Goal: Transaction & Acquisition: Purchase product/service

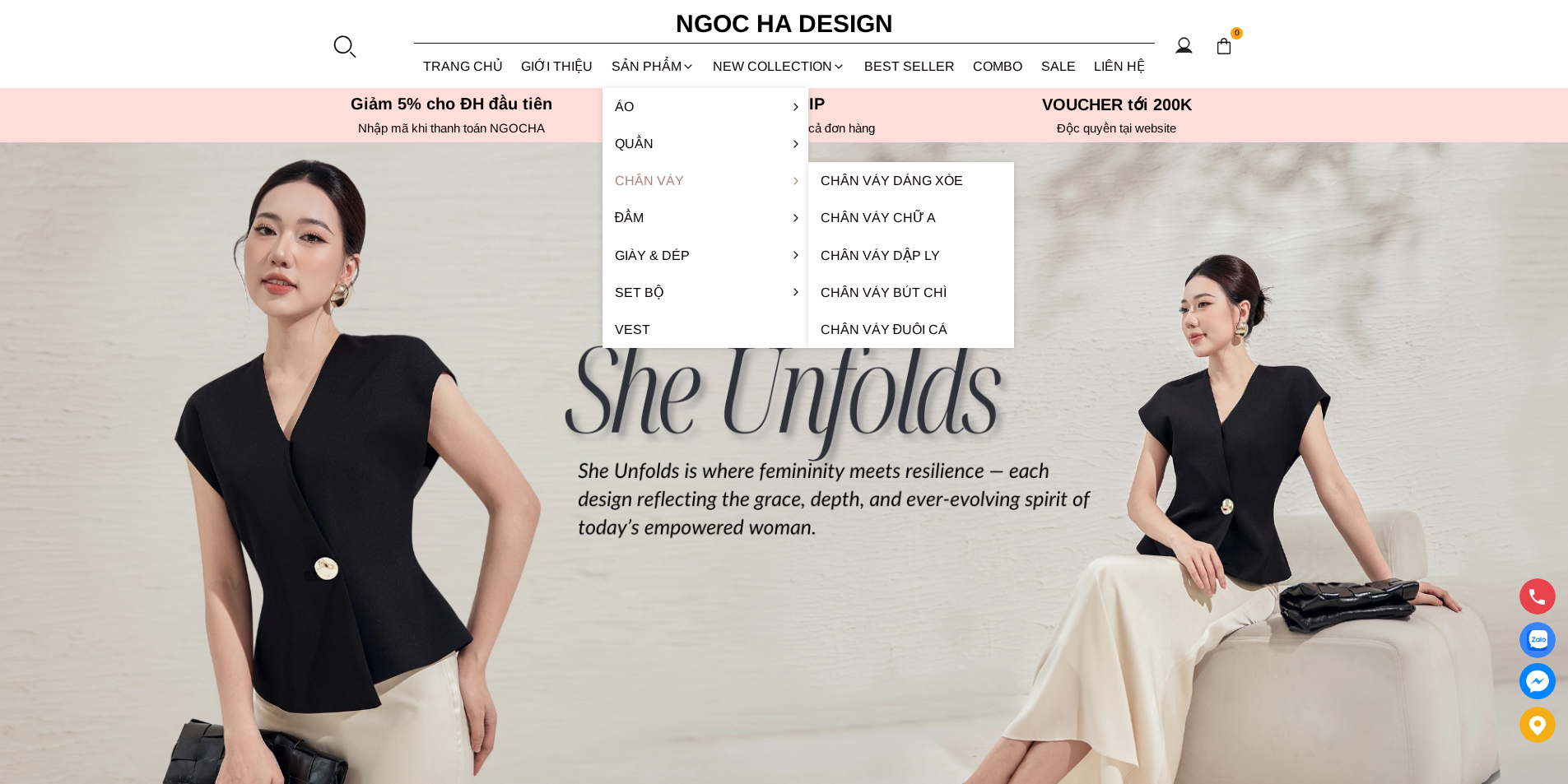
click at [651, 181] on link "Chân váy" at bounding box center [705, 180] width 206 height 37
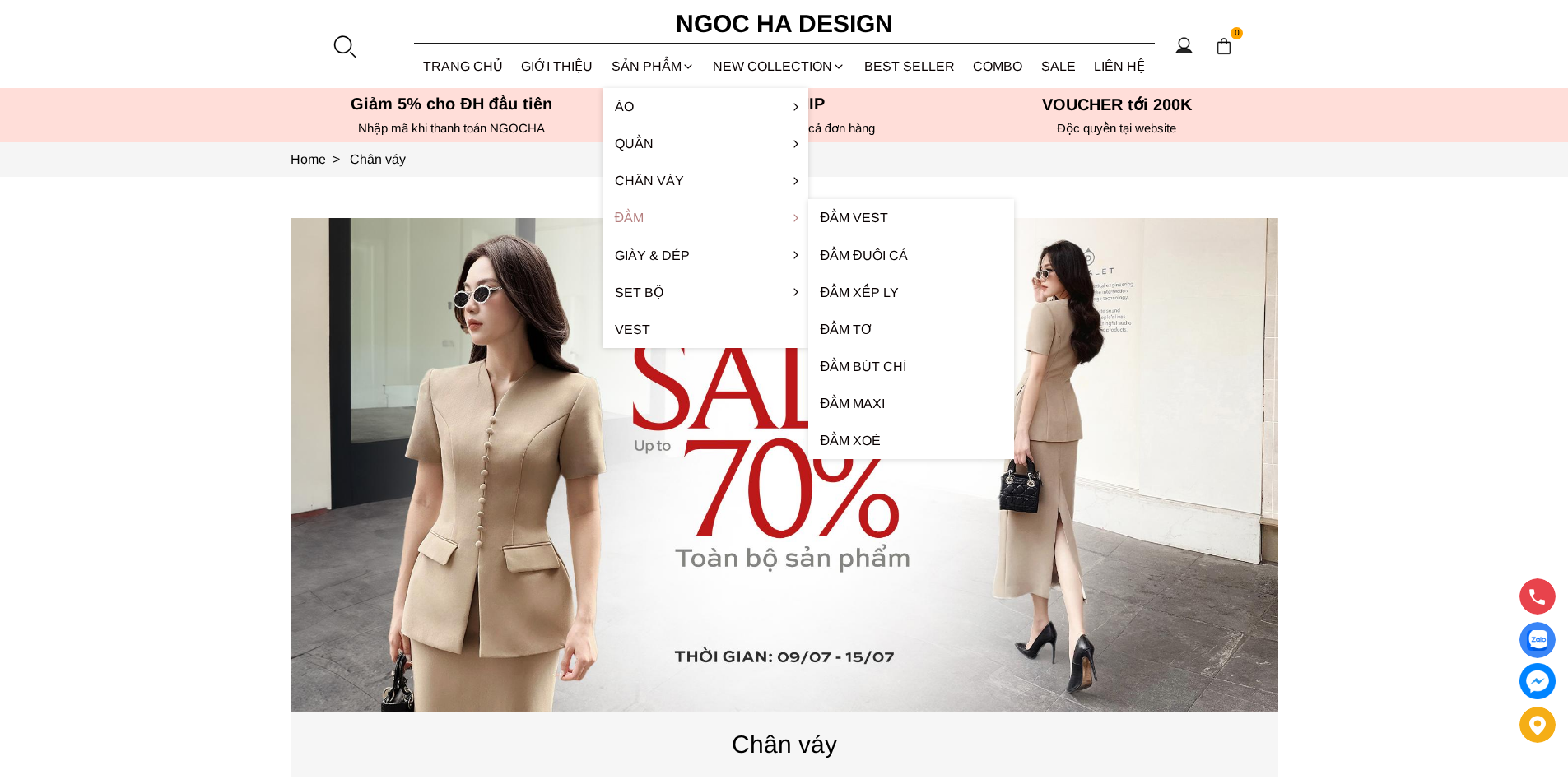
click at [655, 214] on link "Đầm" at bounding box center [705, 218] width 206 height 37
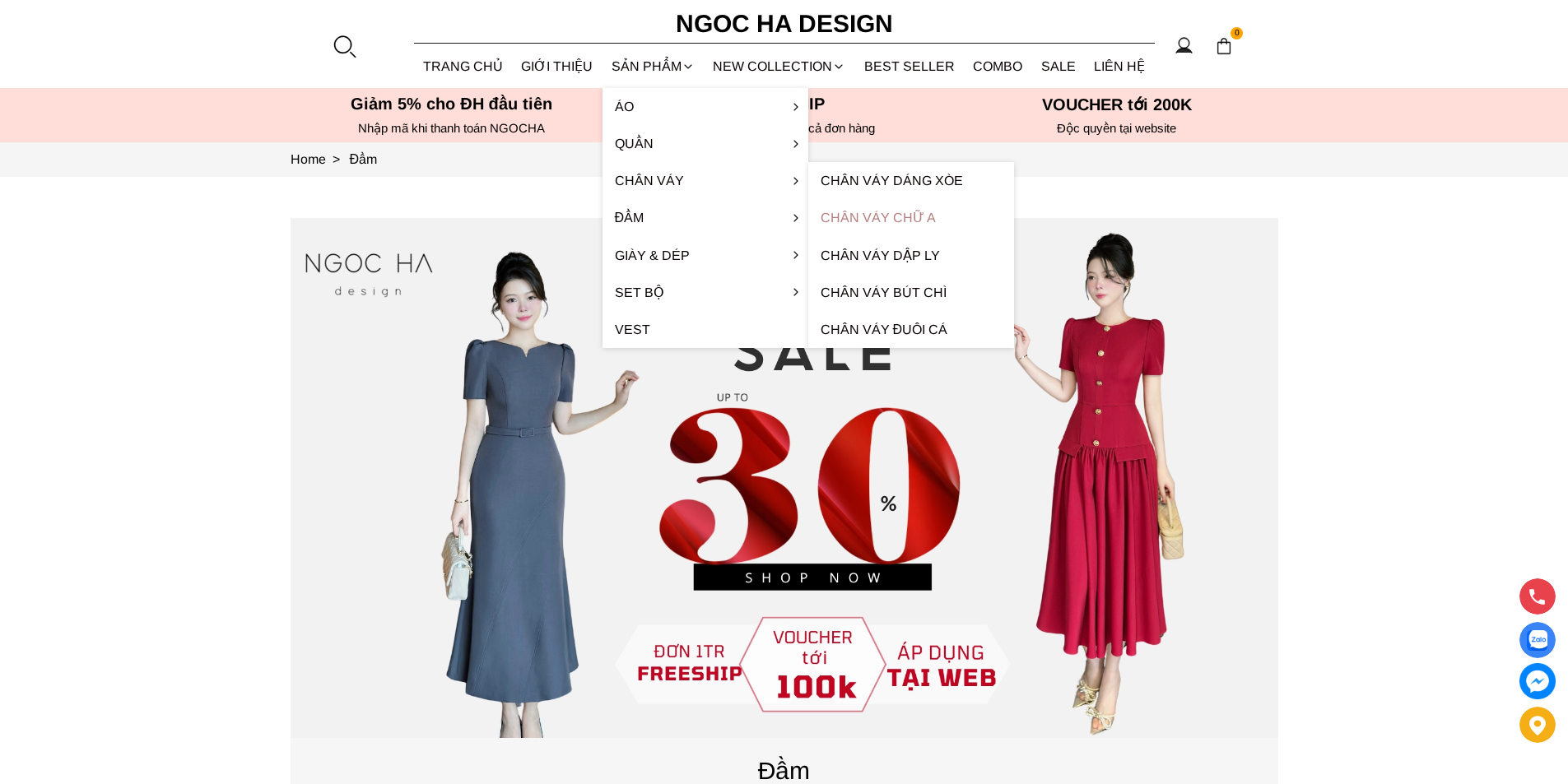
click at [897, 220] on link "Chân váy chữ A" at bounding box center [911, 218] width 206 height 37
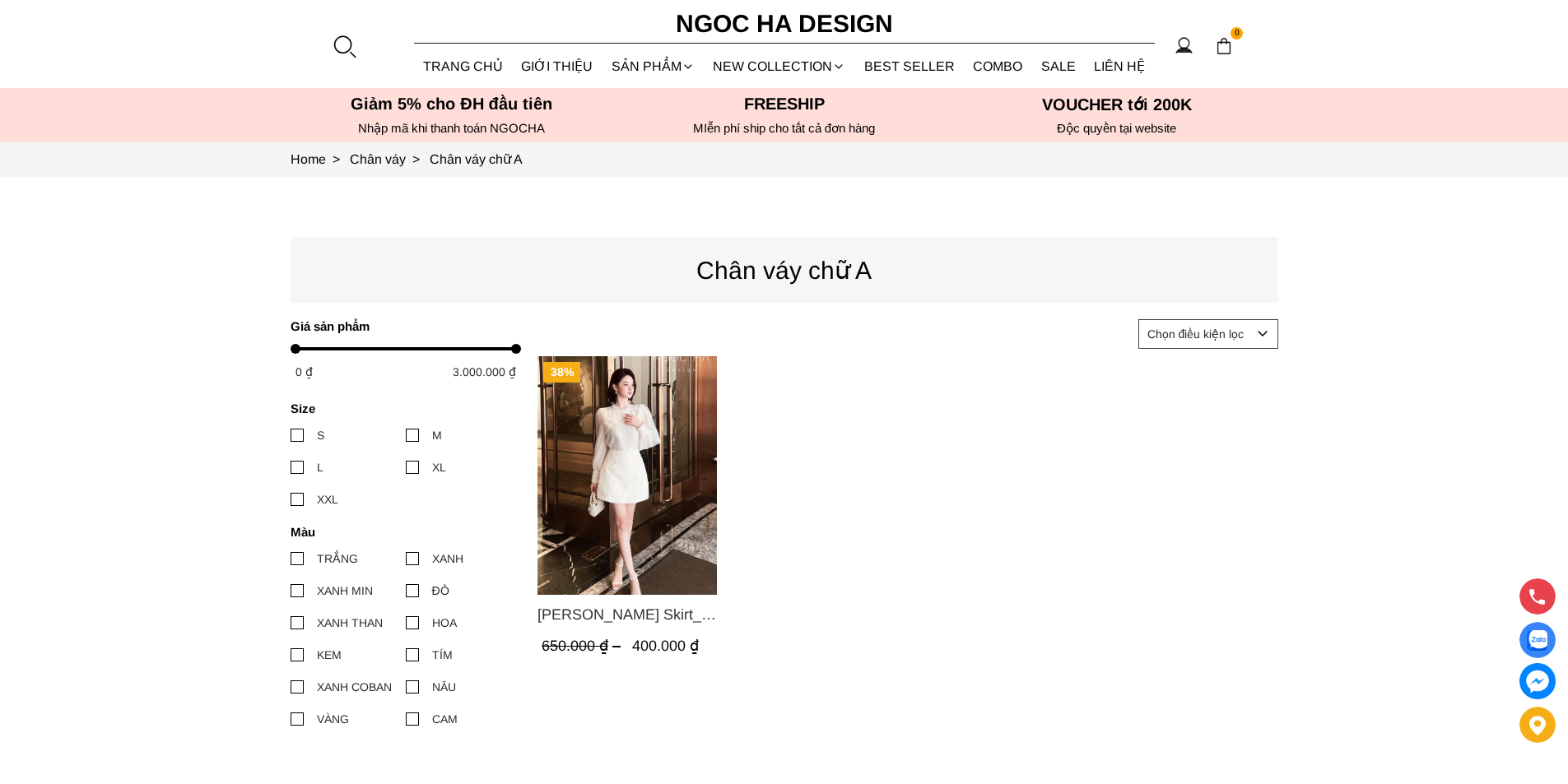
click at [640, 496] on img "Product image - Lisa Skirt_ Chân Váy A Ren Hoa CV125" at bounding box center [627, 475] width 179 height 239
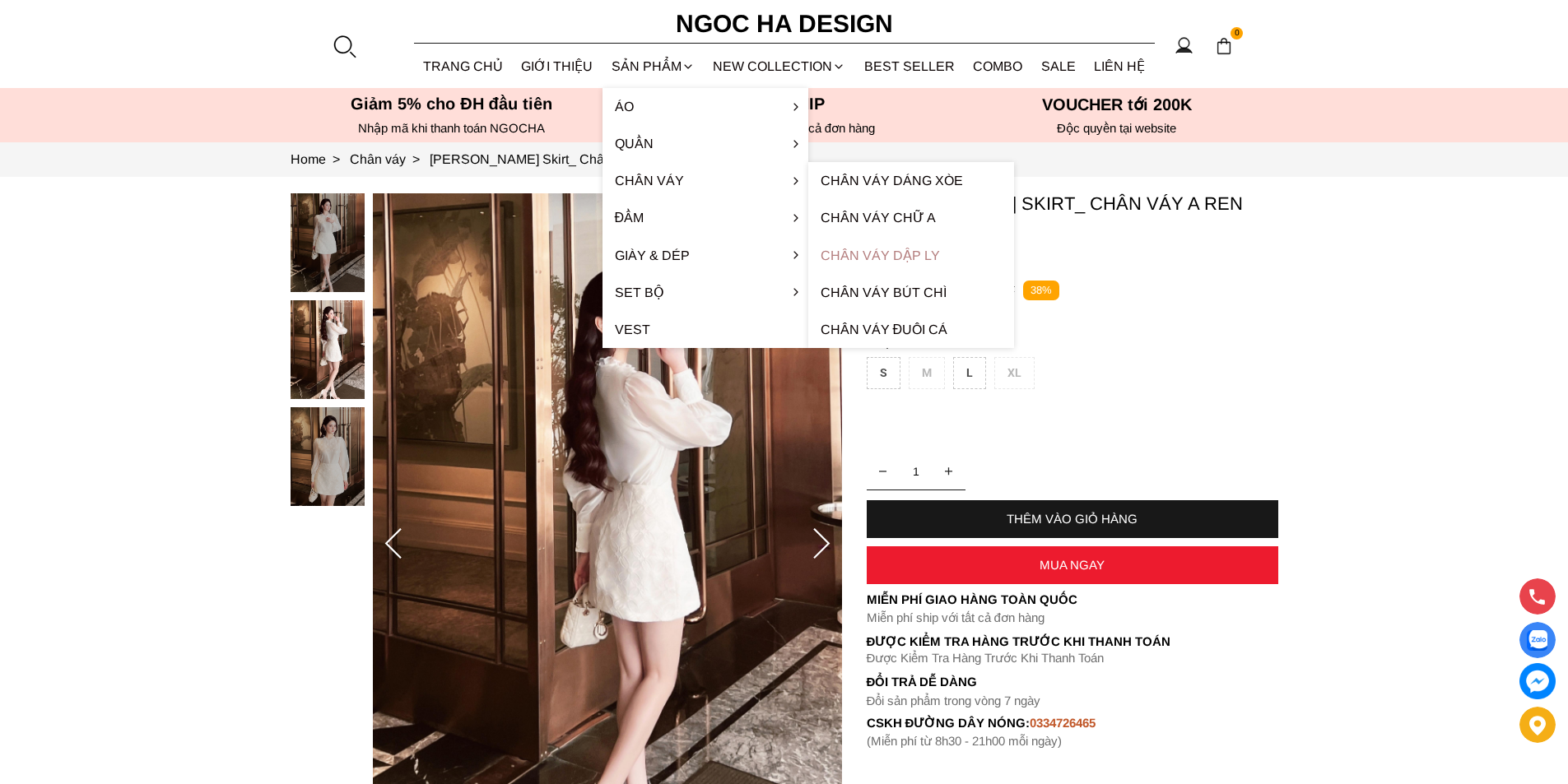
click at [889, 258] on link "Chân váy dập ly" at bounding box center [911, 256] width 206 height 37
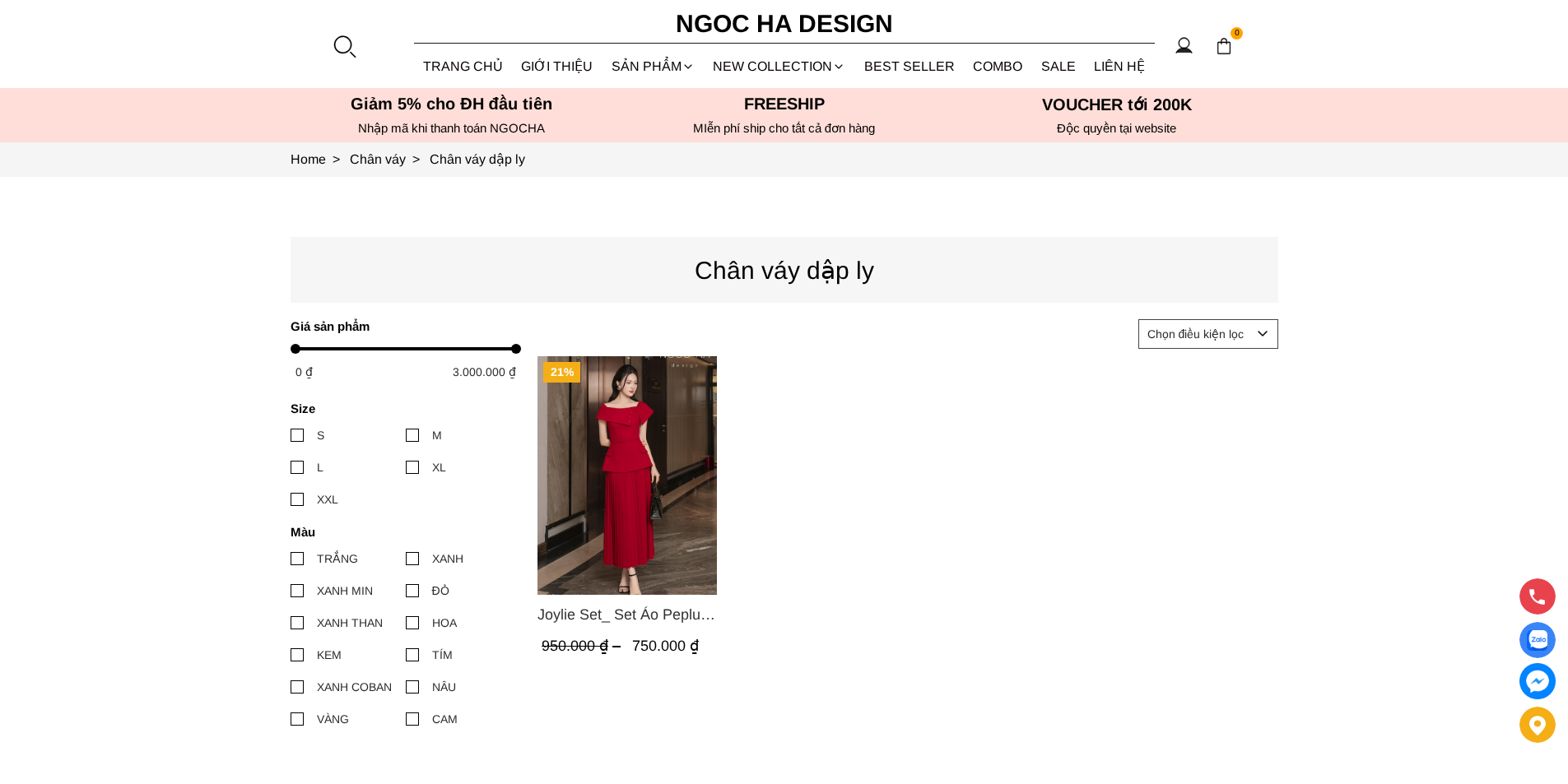
scroll to position [164, 0]
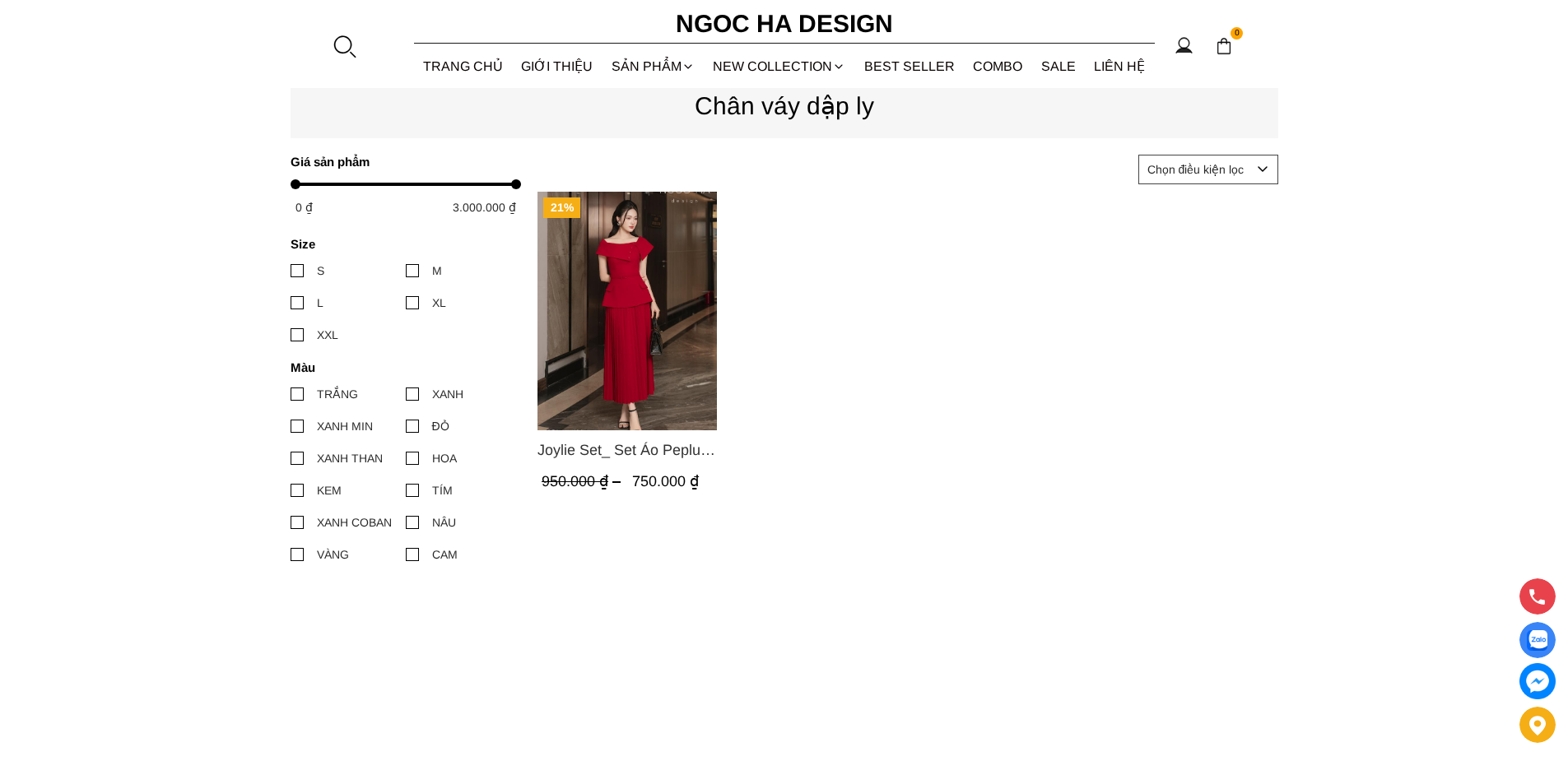
click at [299, 396] on div at bounding box center [297, 394] width 13 height 13
click at [291, 394] on input "TRẮNG" at bounding box center [291, 394] width 0 height 0
click at [301, 428] on div at bounding box center [297, 425] width 13 height 13
click at [291, 426] on input "XANH MIN" at bounding box center [291, 426] width 0 height 0
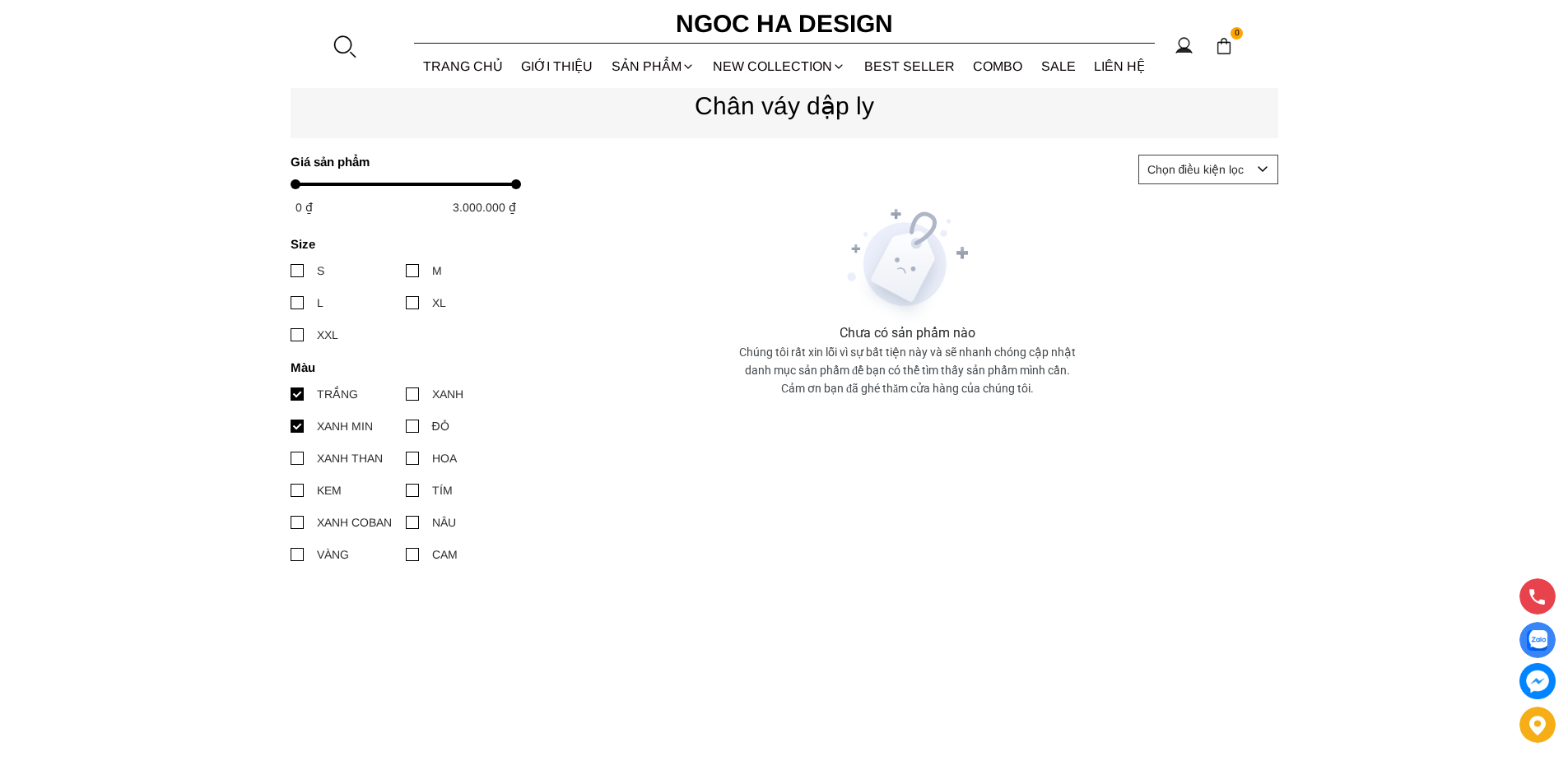
click at [297, 430] on div at bounding box center [297, 425] width 13 height 13
click at [291, 426] on input "XANH MIN" at bounding box center [291, 426] width 0 height 0
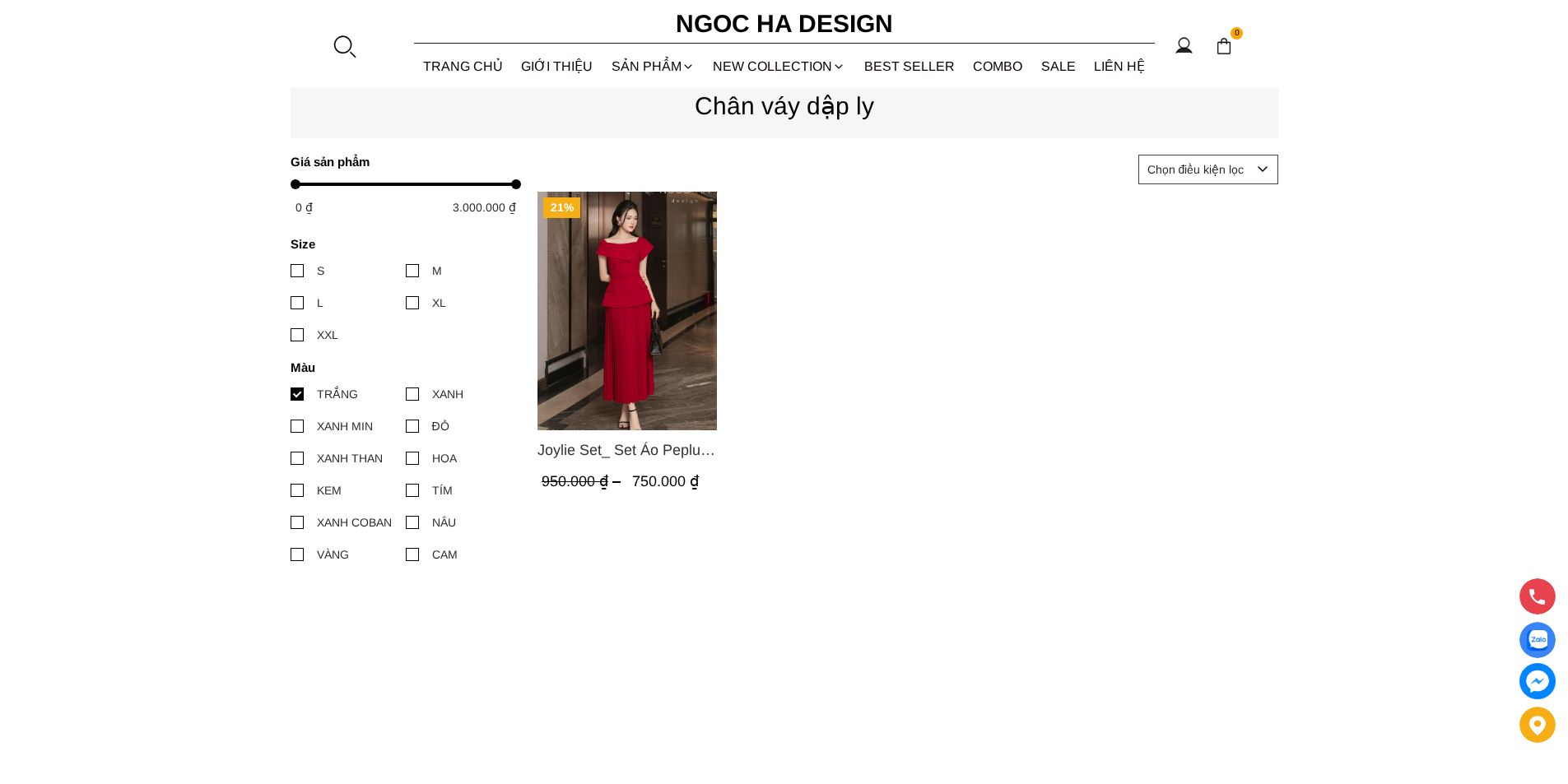
click at [686, 349] on img "Product image - Joylie Set_ Set Áo Peplum Vai Lệch, Chân Váy Dập Ly Màu Đỏ A956…" at bounding box center [627, 311] width 179 height 239
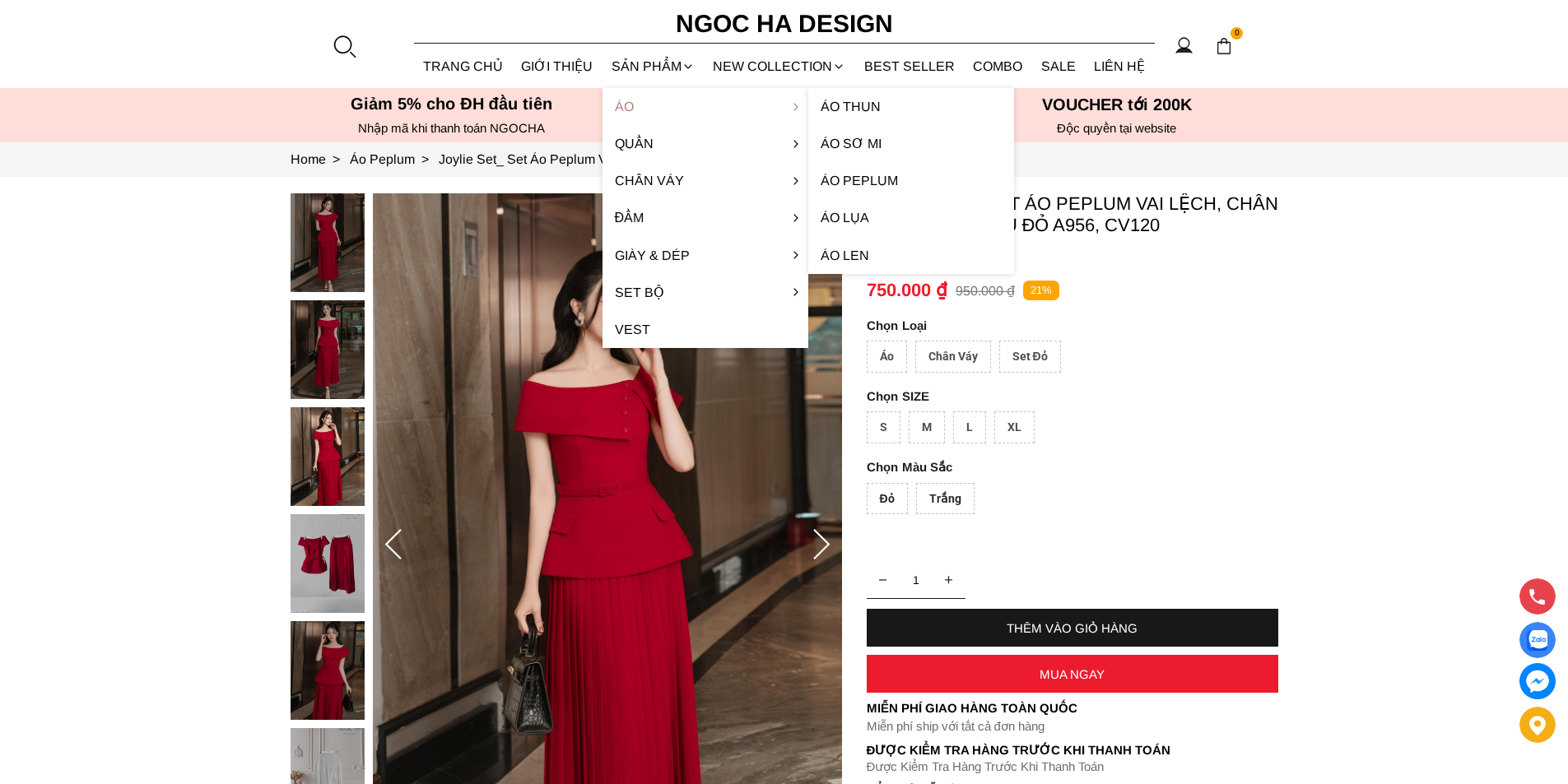
click at [639, 111] on link "Áo" at bounding box center [705, 107] width 206 height 37
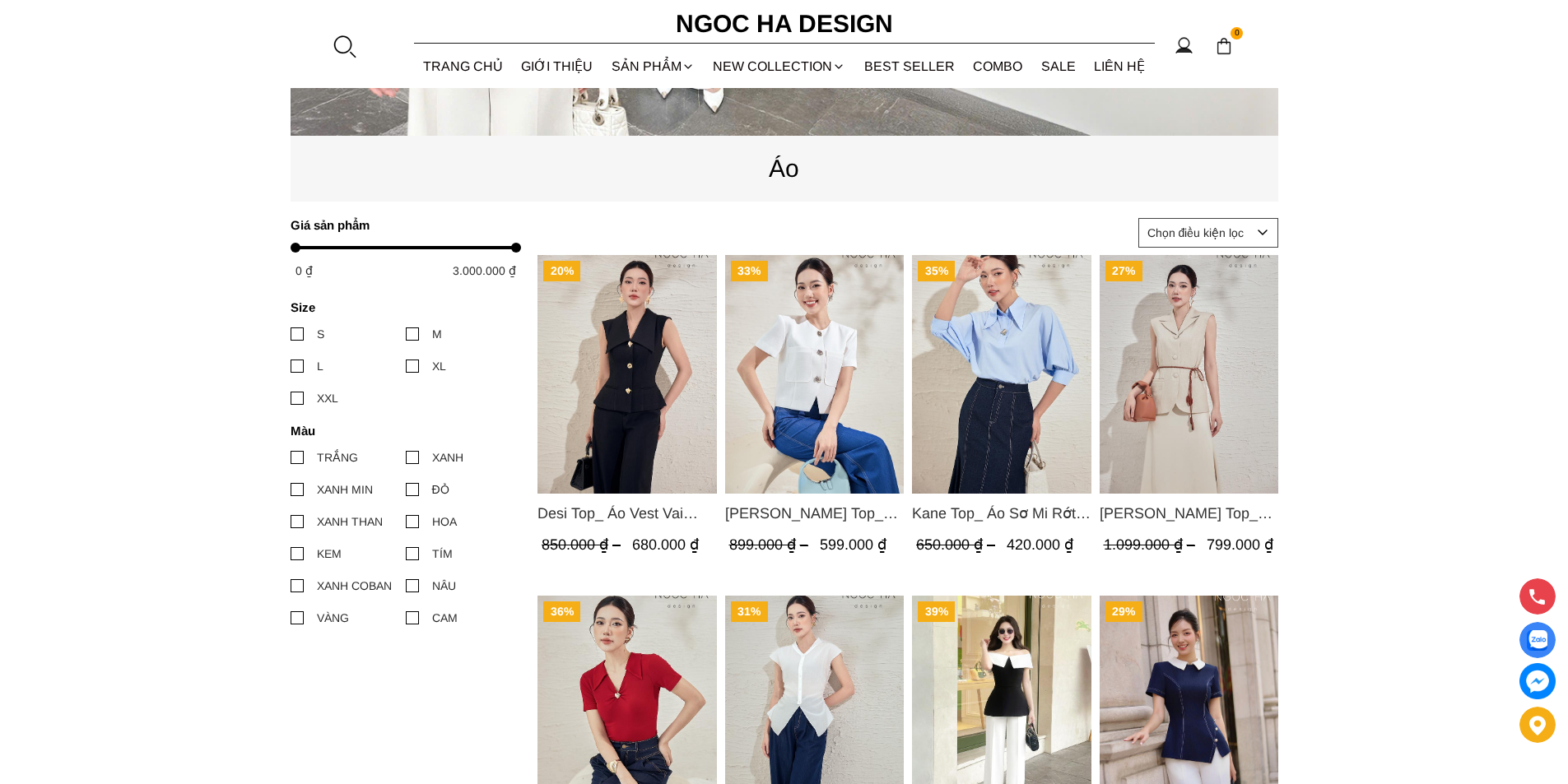
scroll to position [1069, 0]
